Goal: Share content

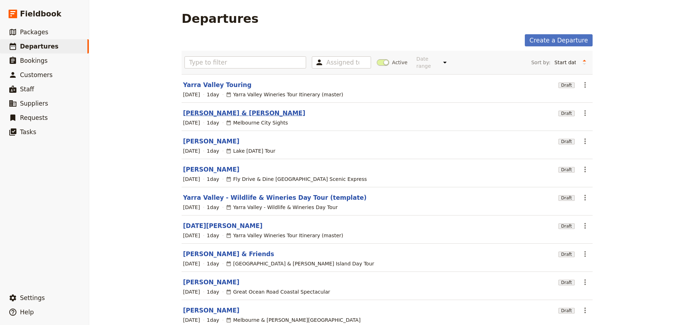
click at [209, 111] on link "[PERSON_NAME] & [PERSON_NAME]" at bounding box center [244, 113] width 122 height 9
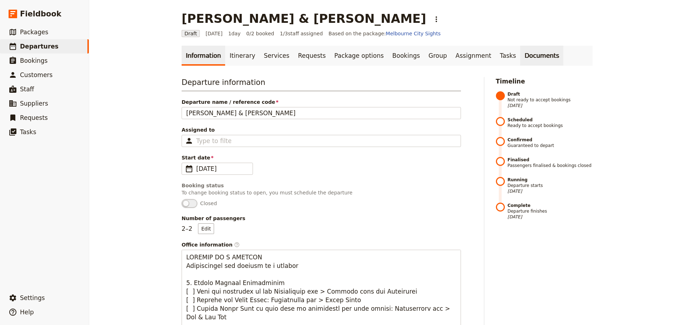
click at [520, 56] on link "Documents" at bounding box center [541, 56] width 43 height 20
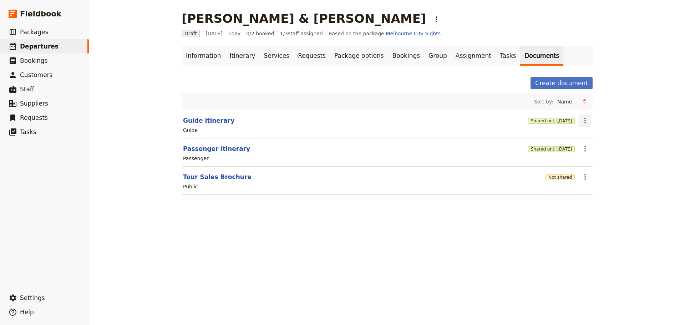
click at [581, 121] on icon "Actions" at bounding box center [585, 120] width 9 height 9
click at [585, 135] on span "Share" at bounding box center [588, 136] width 14 height 7
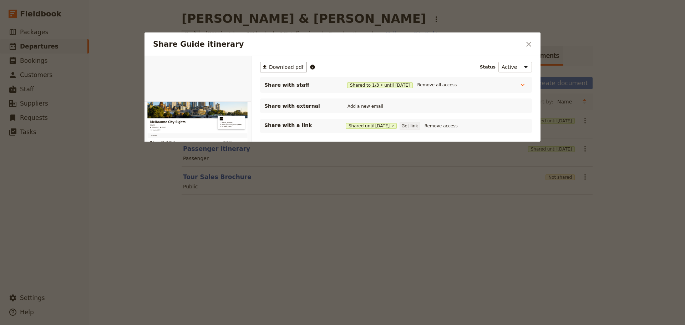
click at [414, 124] on button "Get link" at bounding box center [410, 126] width 20 height 8
click at [524, 45] on button "​" at bounding box center [529, 44] width 12 height 12
